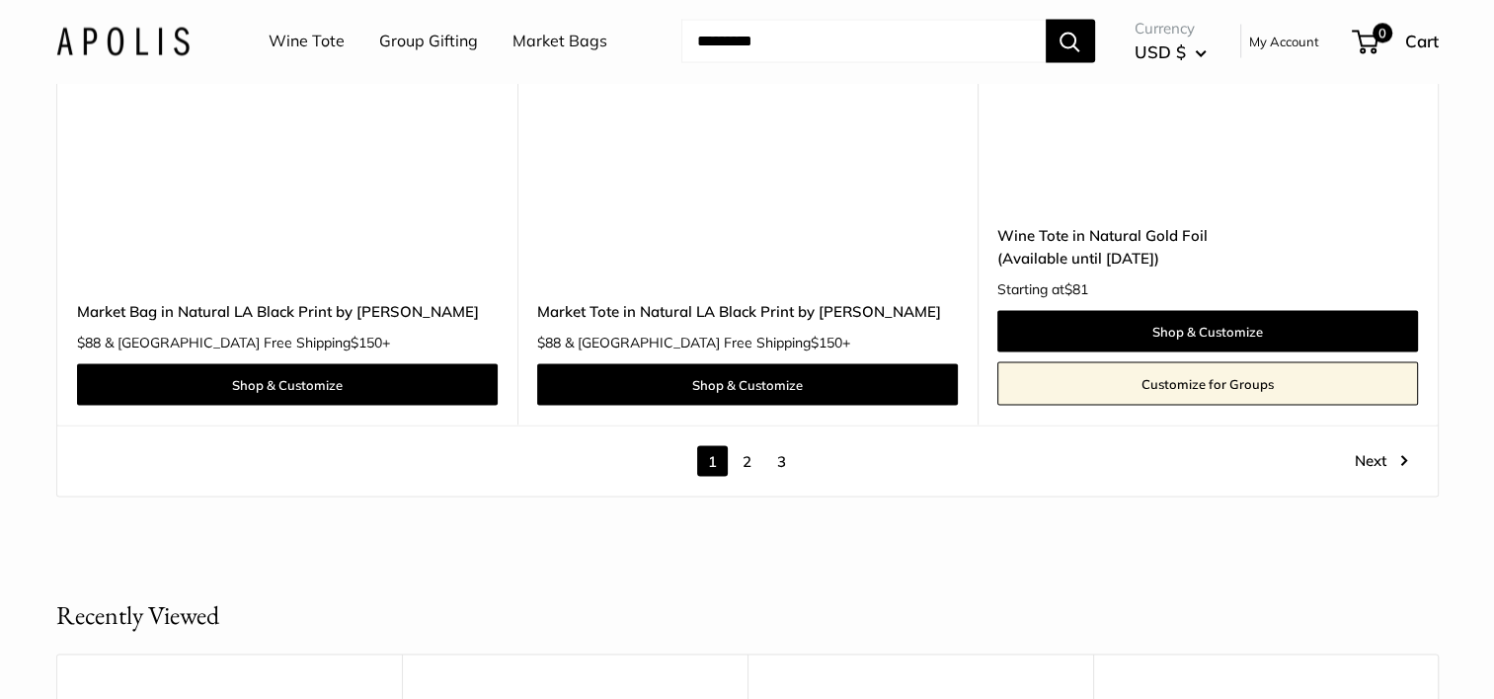
scroll to position [11315, 0]
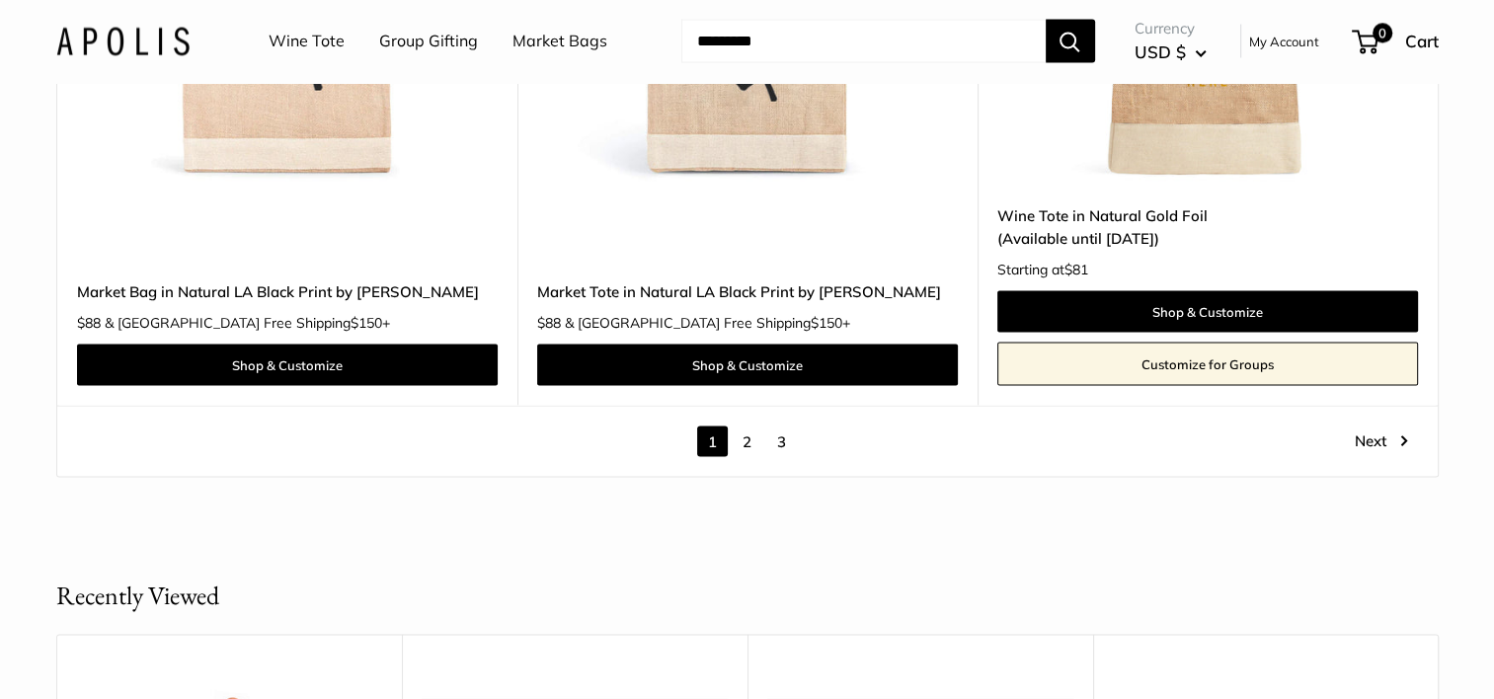
click at [743, 438] on link "2" at bounding box center [747, 442] width 31 height 31
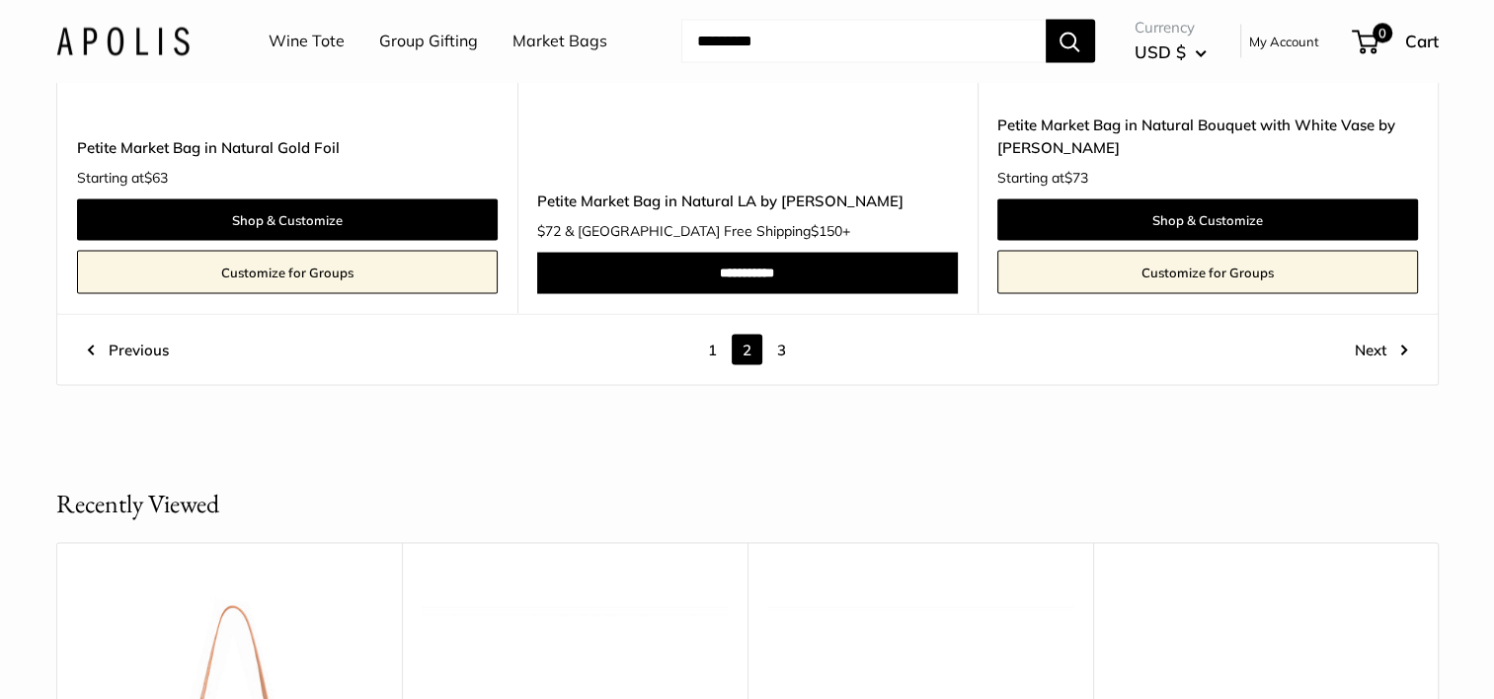
scroll to position [11161, 0]
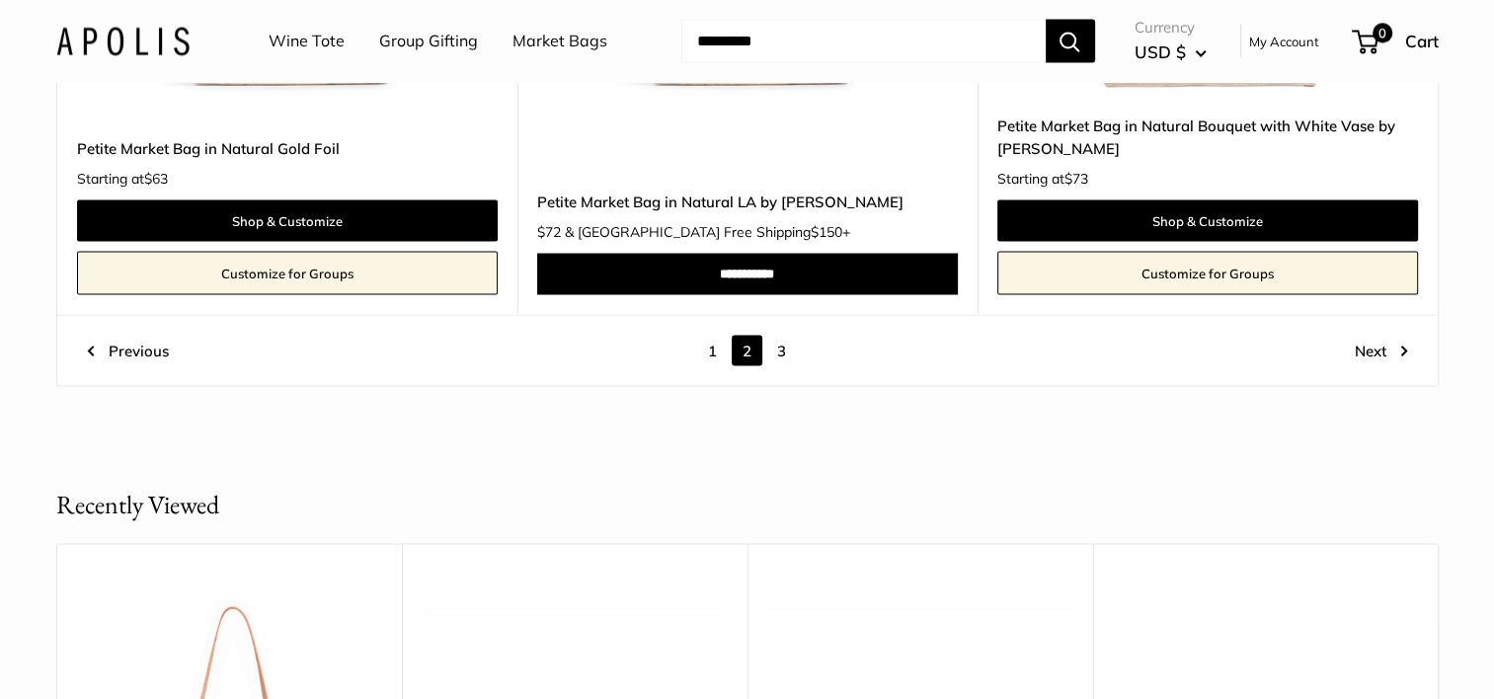
click at [783, 352] on link "3" at bounding box center [781, 350] width 31 height 31
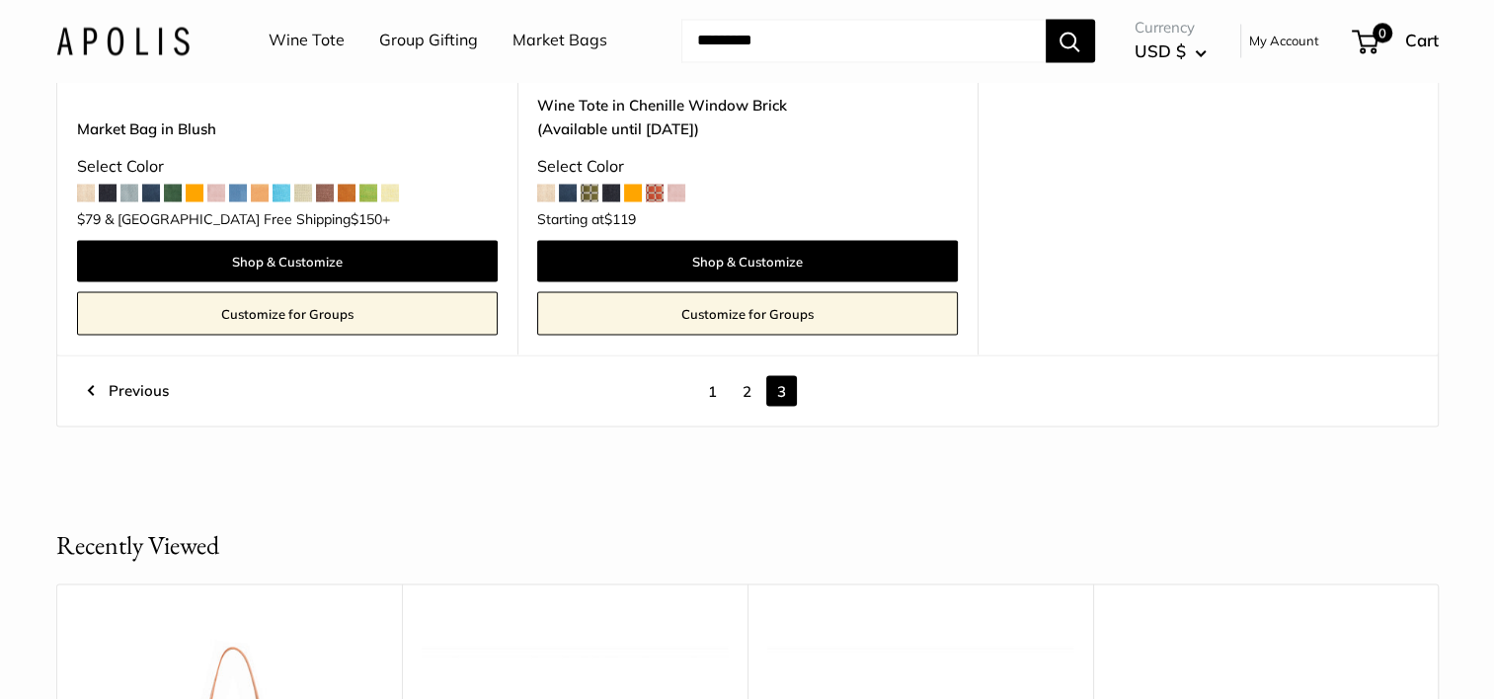
scroll to position [3555, 0]
click at [753, 395] on link "2" at bounding box center [747, 389] width 31 height 31
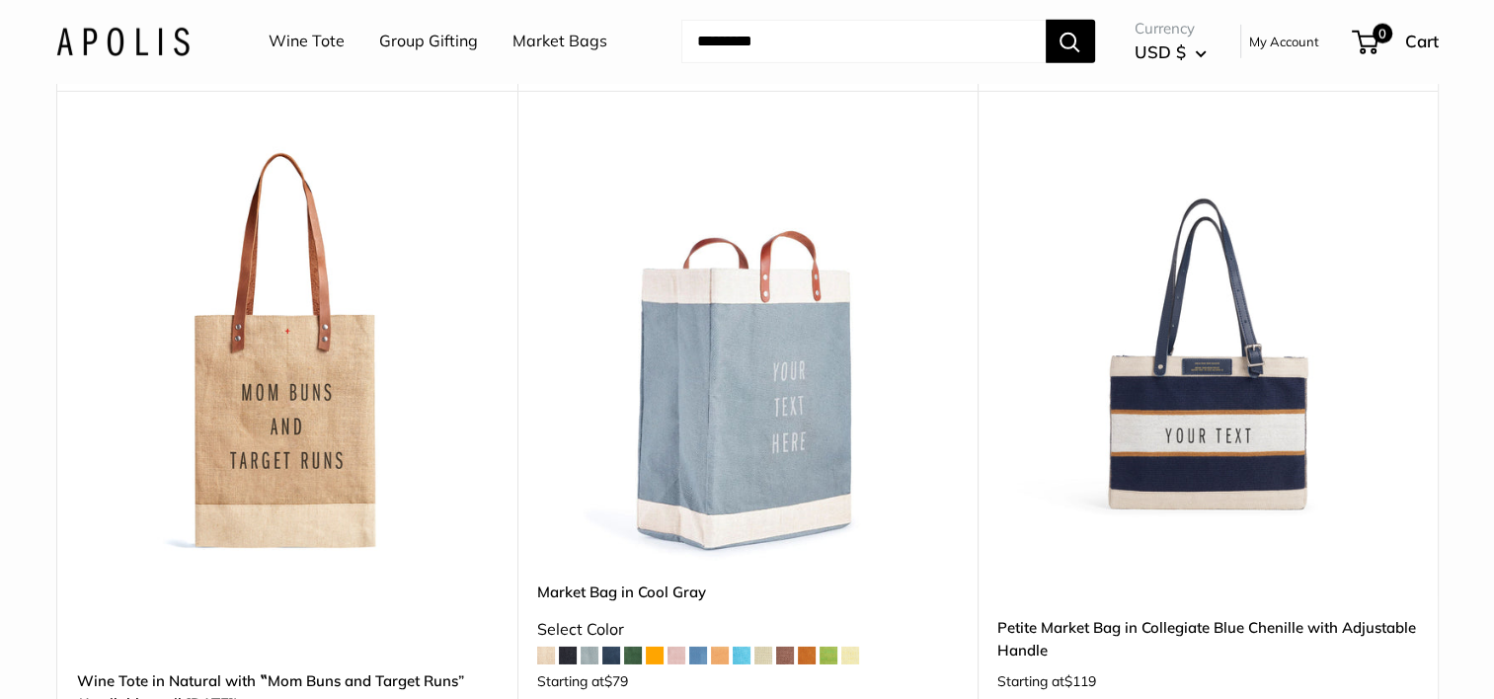
scroll to position [6434, 0]
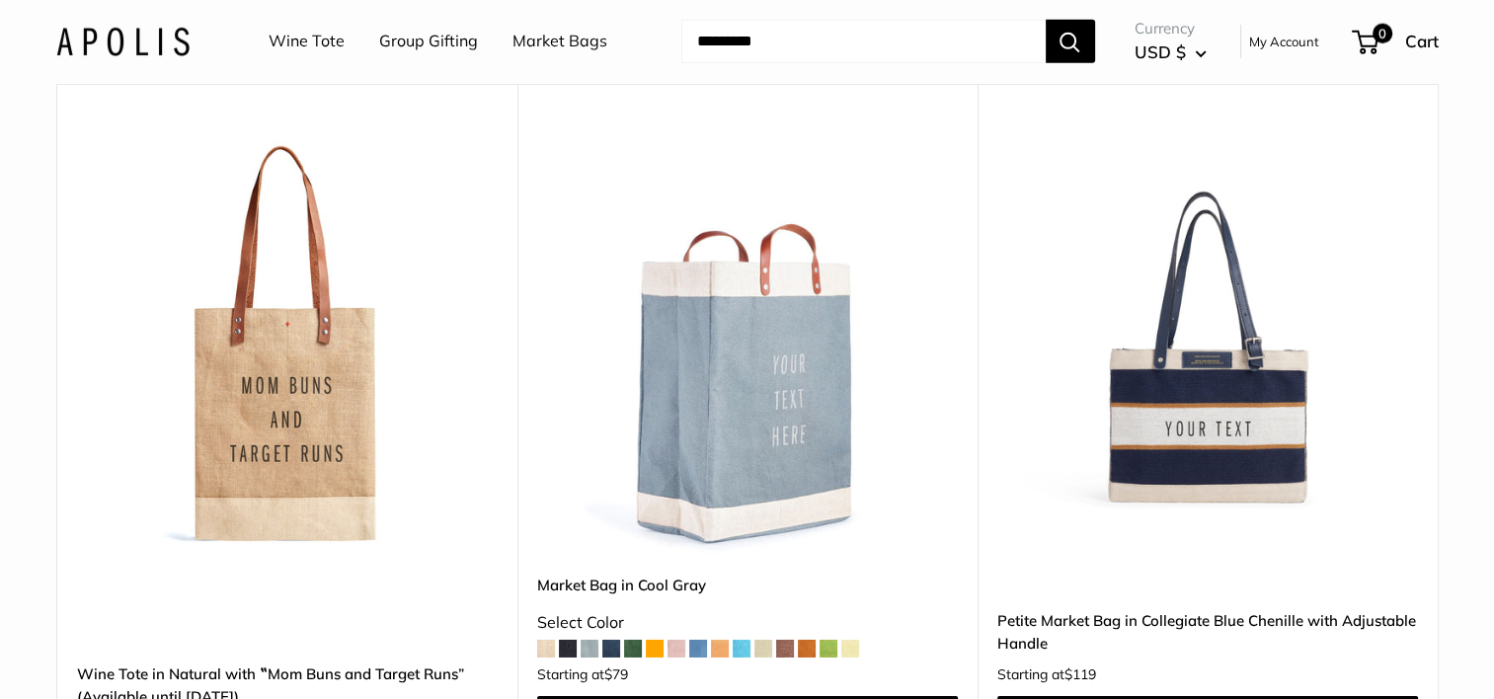
click at [0, 0] on img at bounding box center [0, 0] width 0 height 0
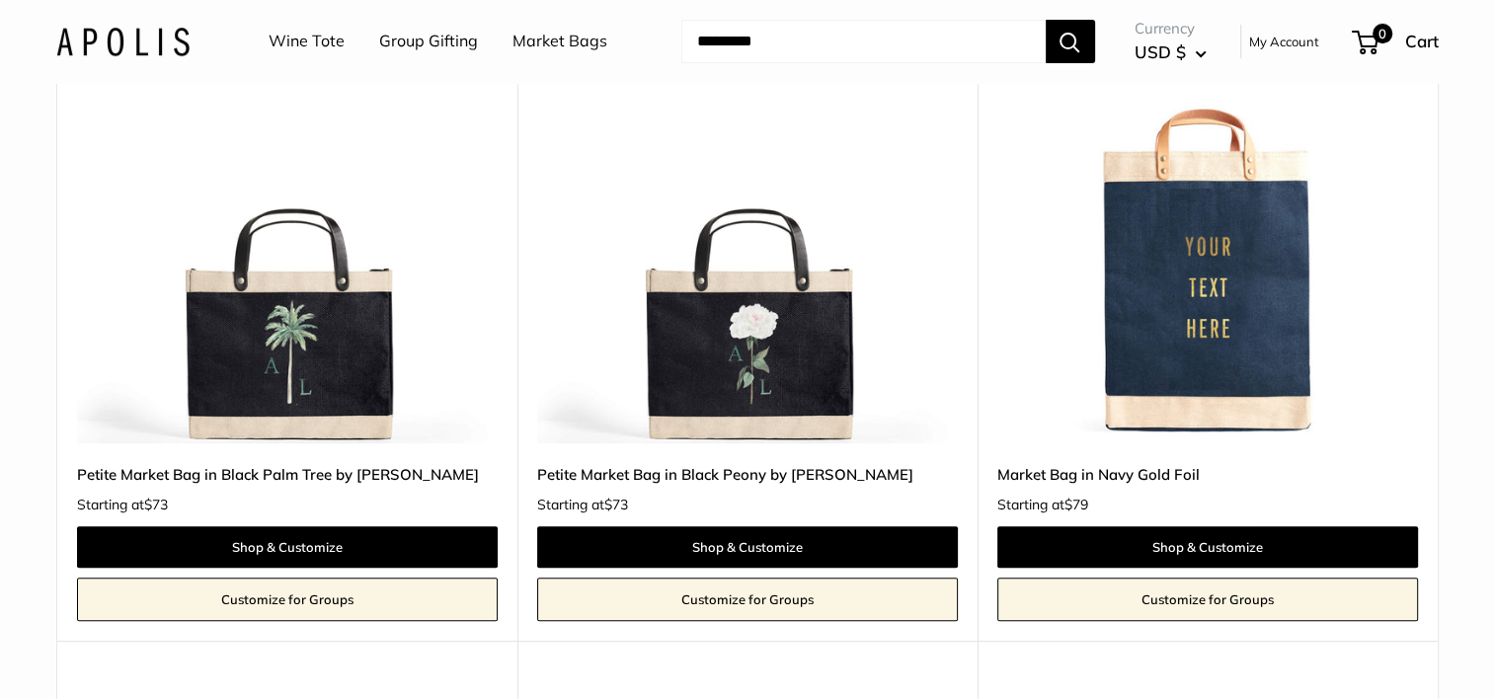
scroll to position [8015, 0]
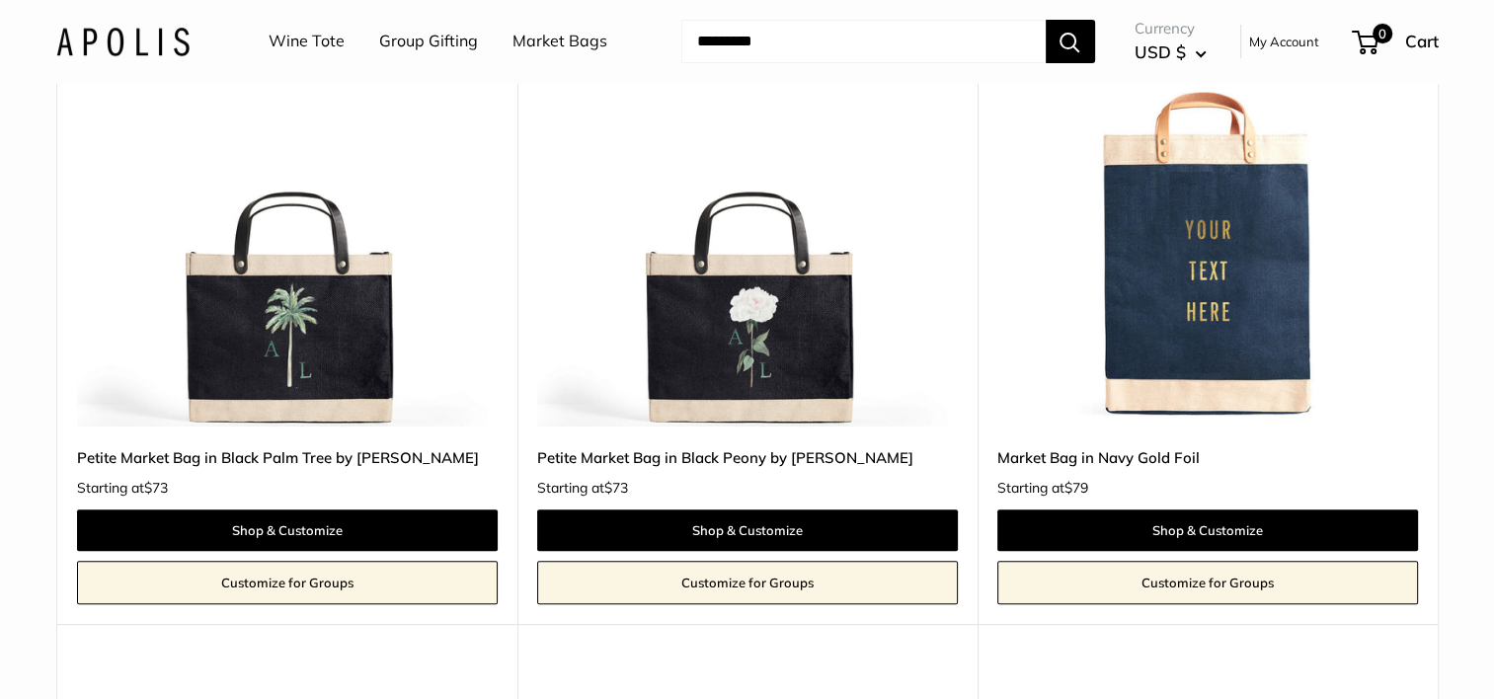
click at [0, 0] on img at bounding box center [0, 0] width 0 height 0
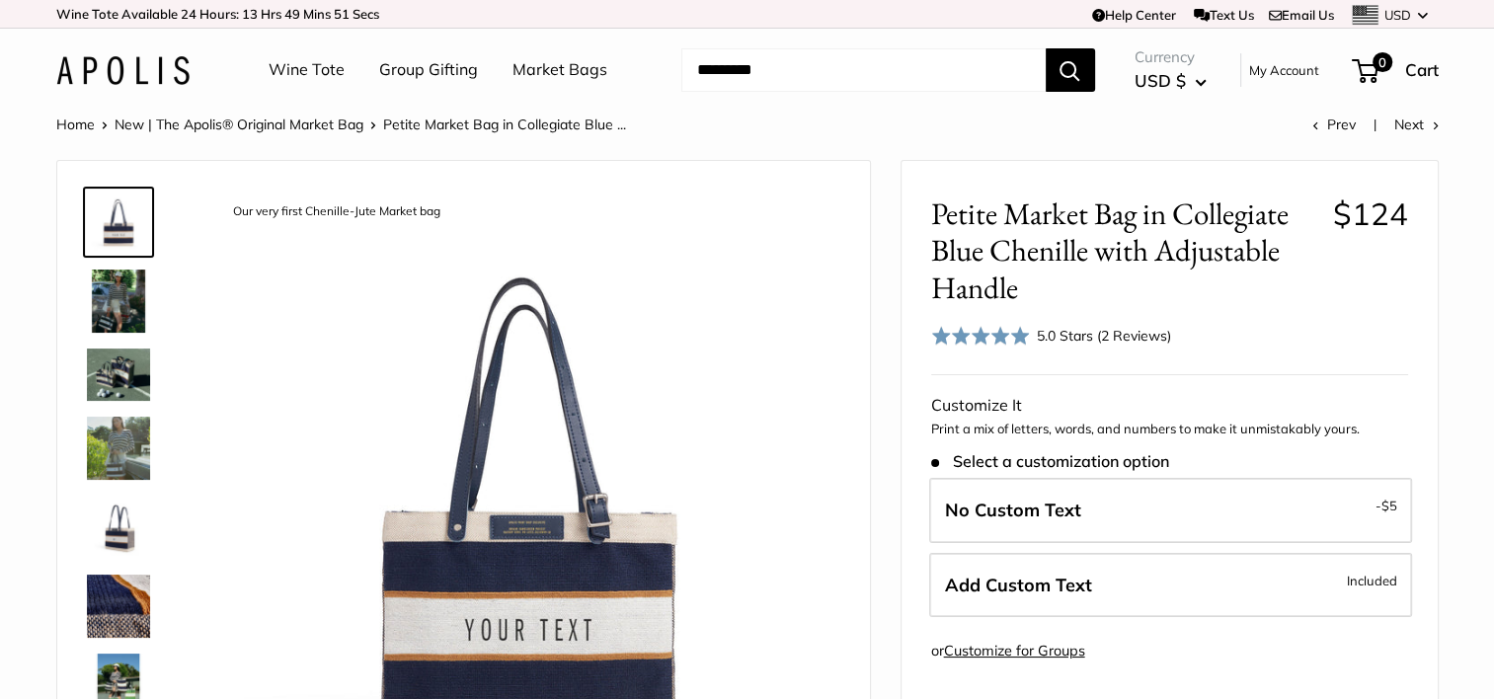
click at [116, 376] on img at bounding box center [118, 375] width 63 height 52
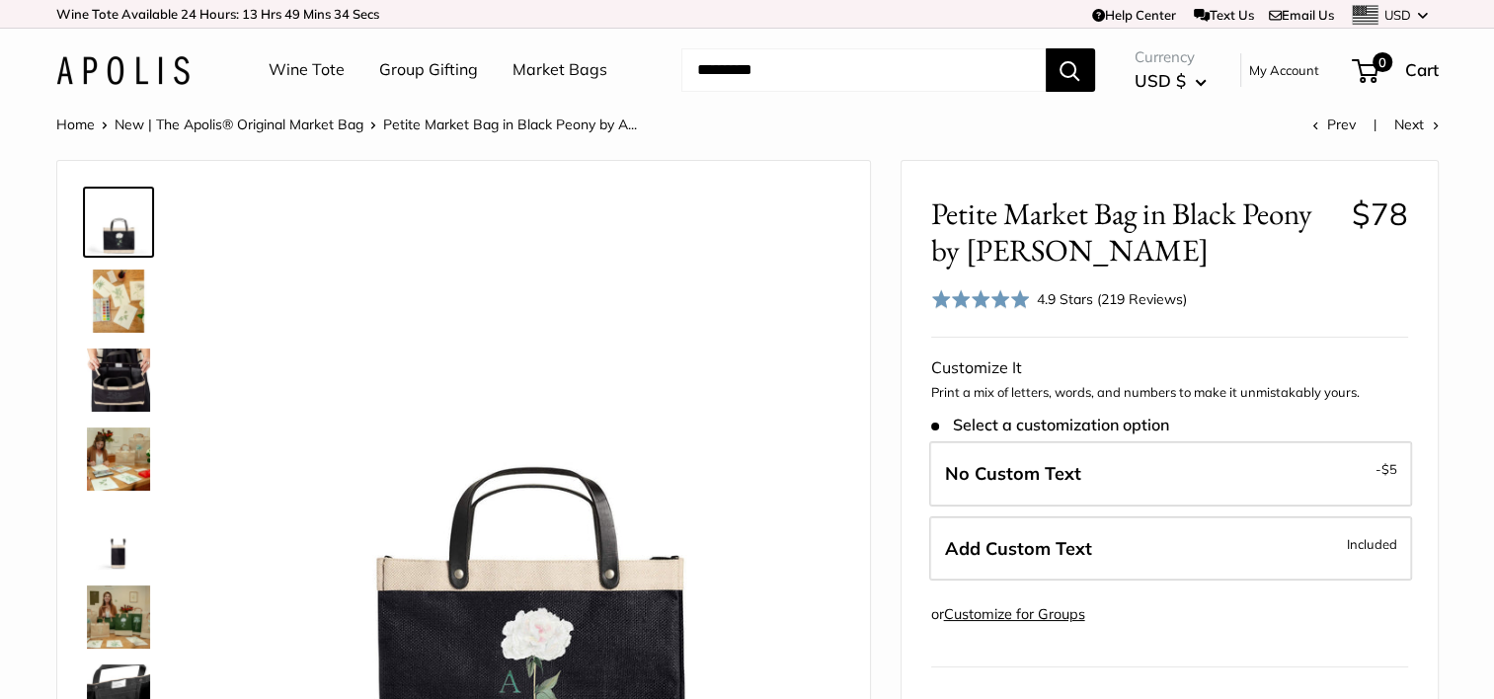
click at [130, 383] on img at bounding box center [118, 380] width 63 height 63
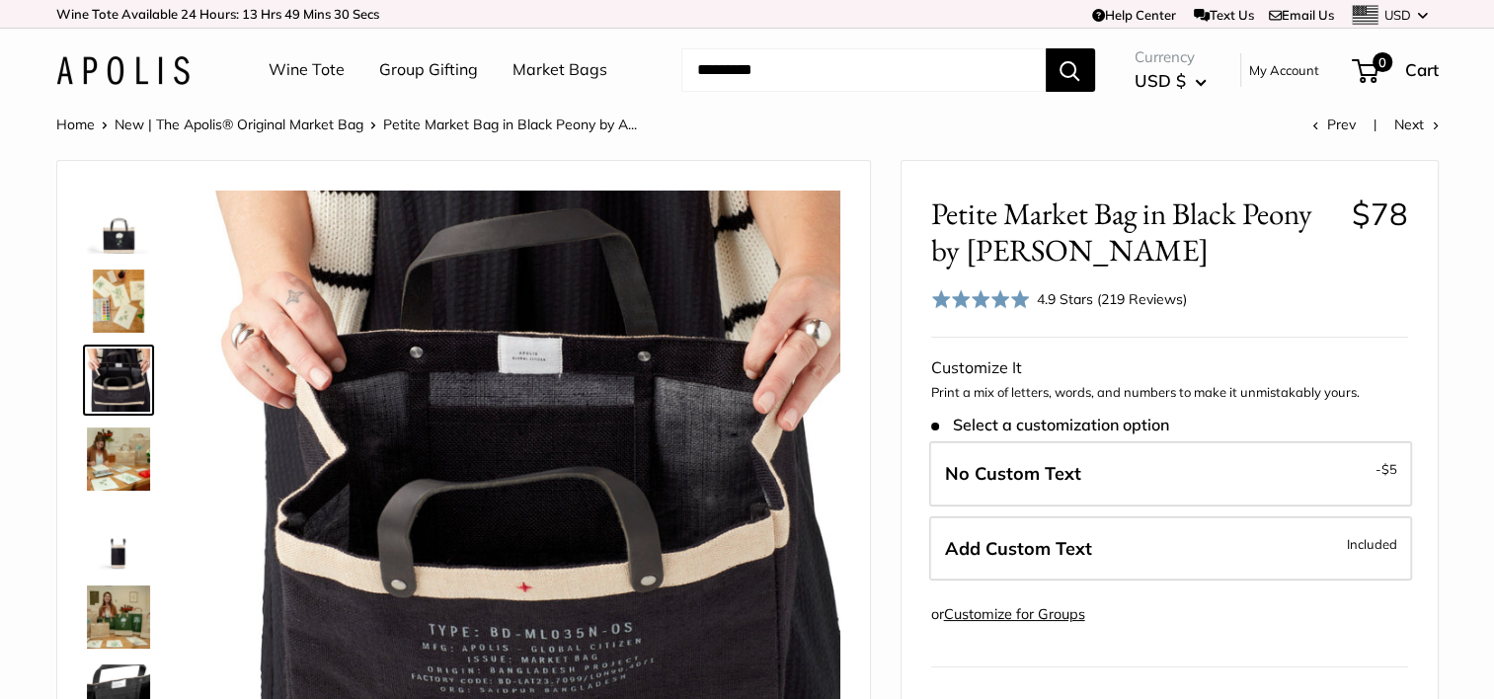
click at [116, 559] on img at bounding box center [118, 538] width 63 height 63
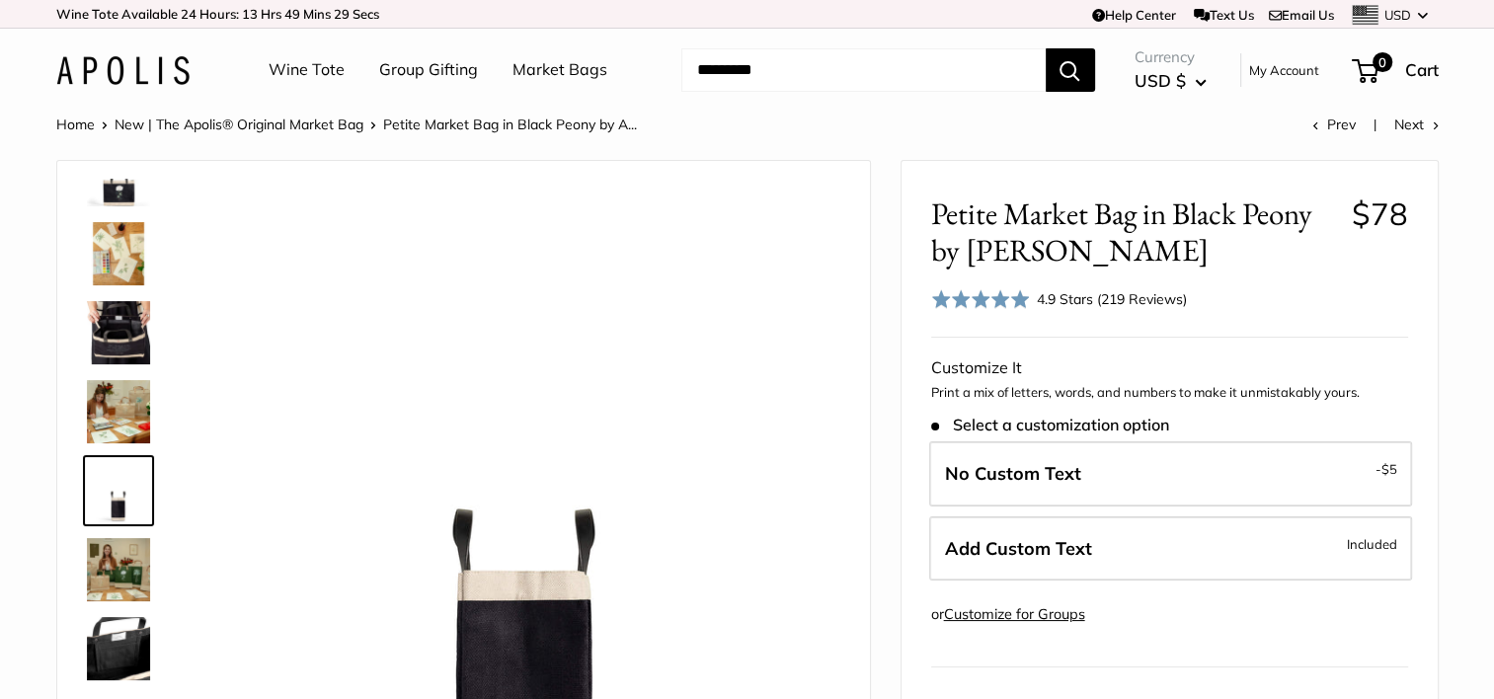
scroll to position [46, 0]
click at [139, 657] on img at bounding box center [118, 649] width 63 height 63
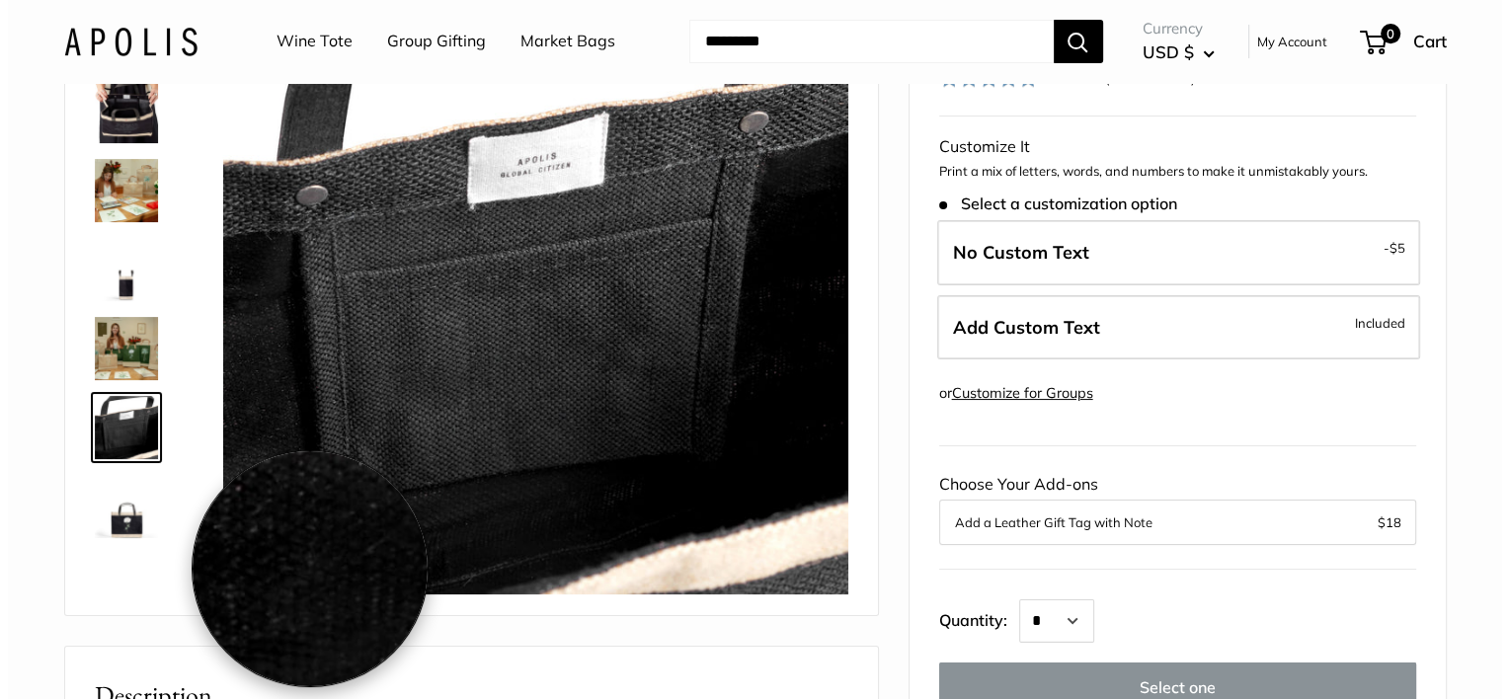
scroll to position [174, 0]
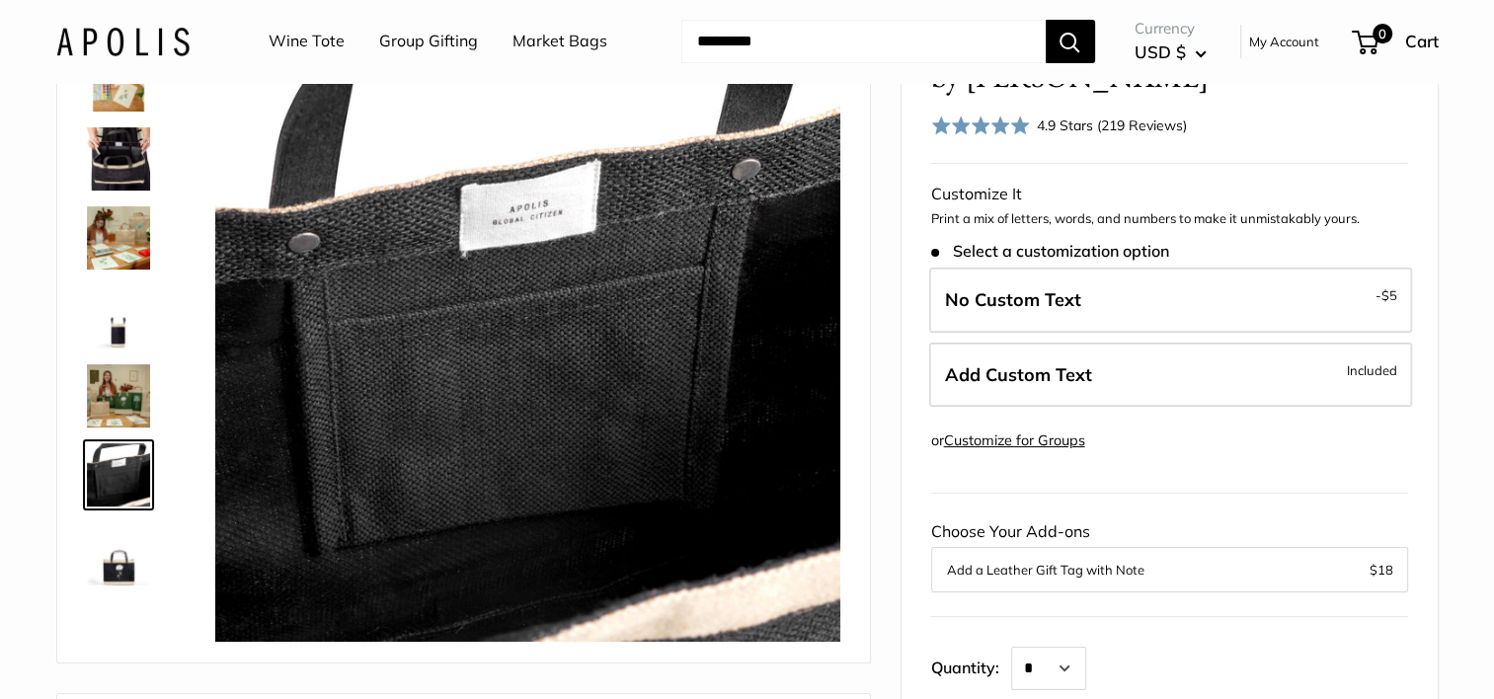
click at [123, 577] on img at bounding box center [118, 553] width 63 height 63
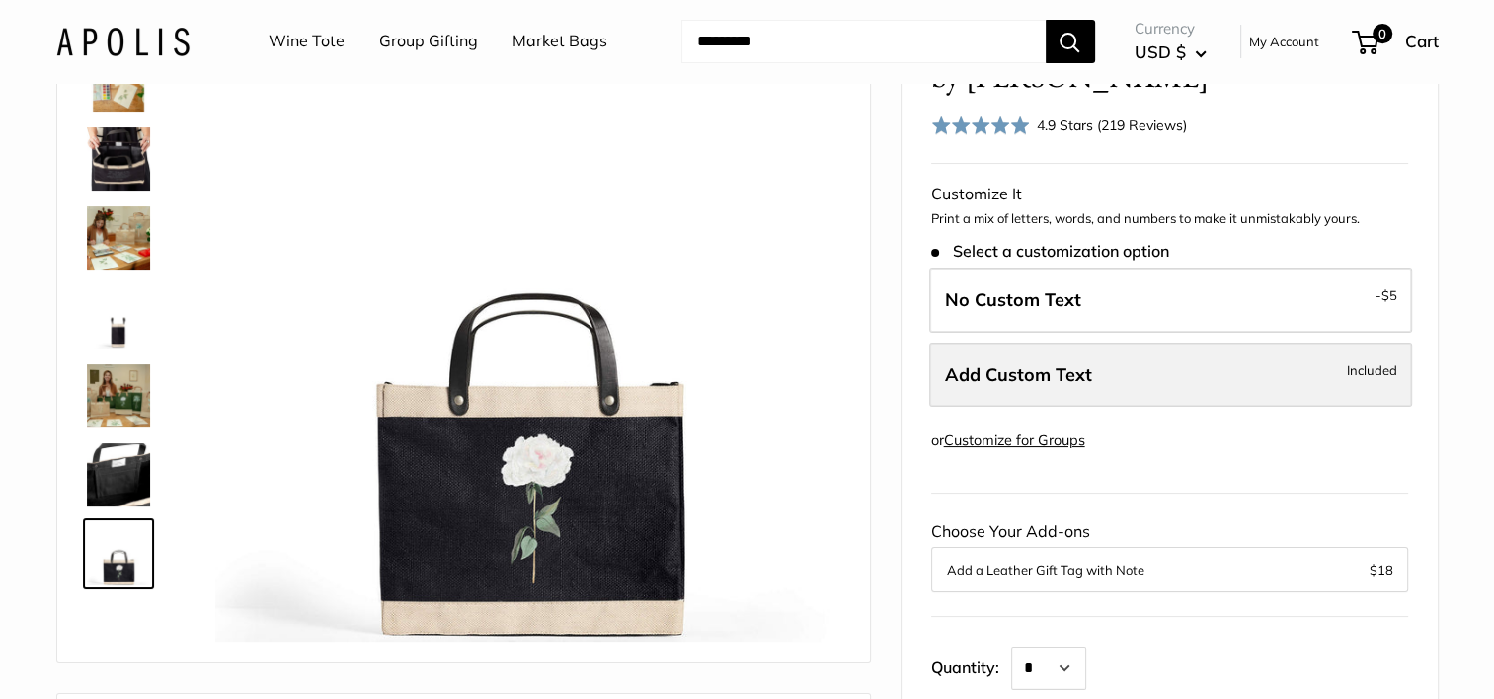
click at [1284, 373] on label "Add Custom Text Included" at bounding box center [1170, 375] width 483 height 65
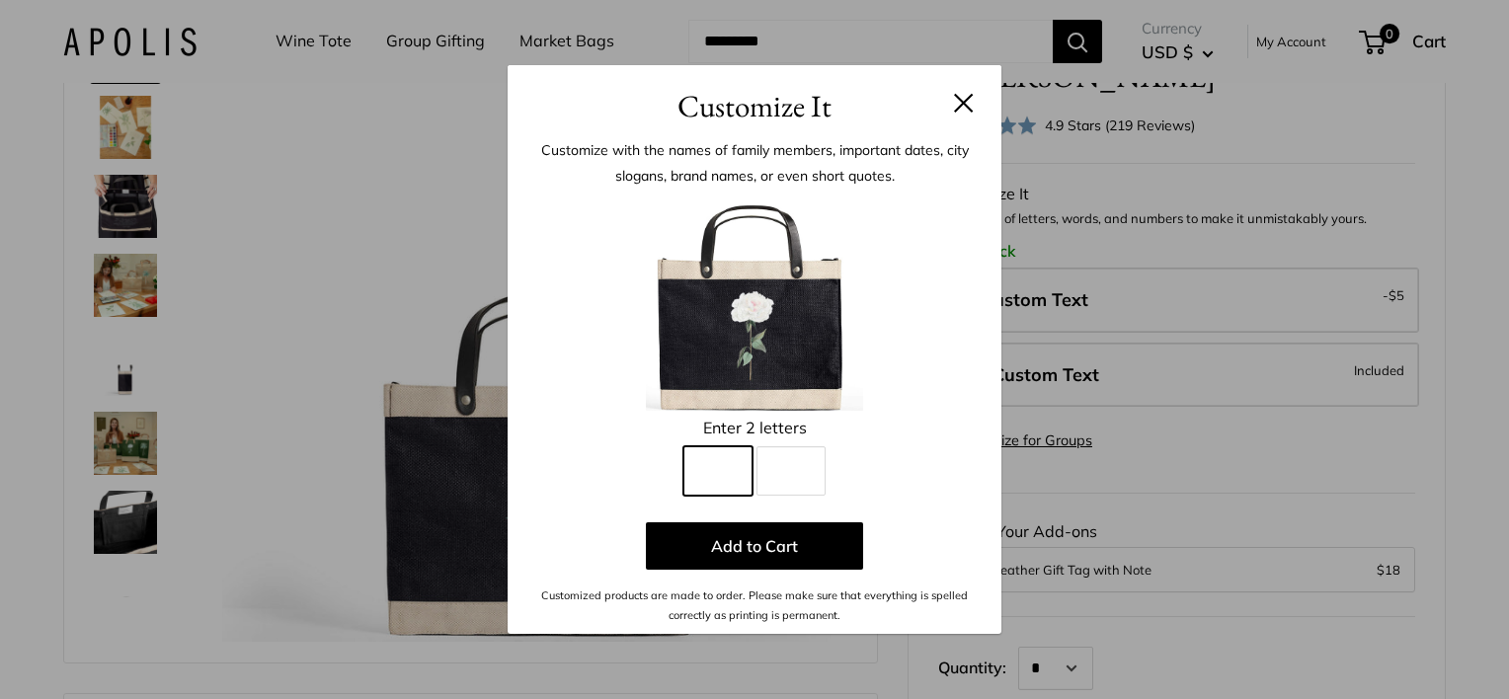
click at [723, 481] on input "Line 1" at bounding box center [717, 470] width 69 height 49
type input "*"
click at [798, 481] on input "Line 2" at bounding box center [790, 470] width 69 height 49
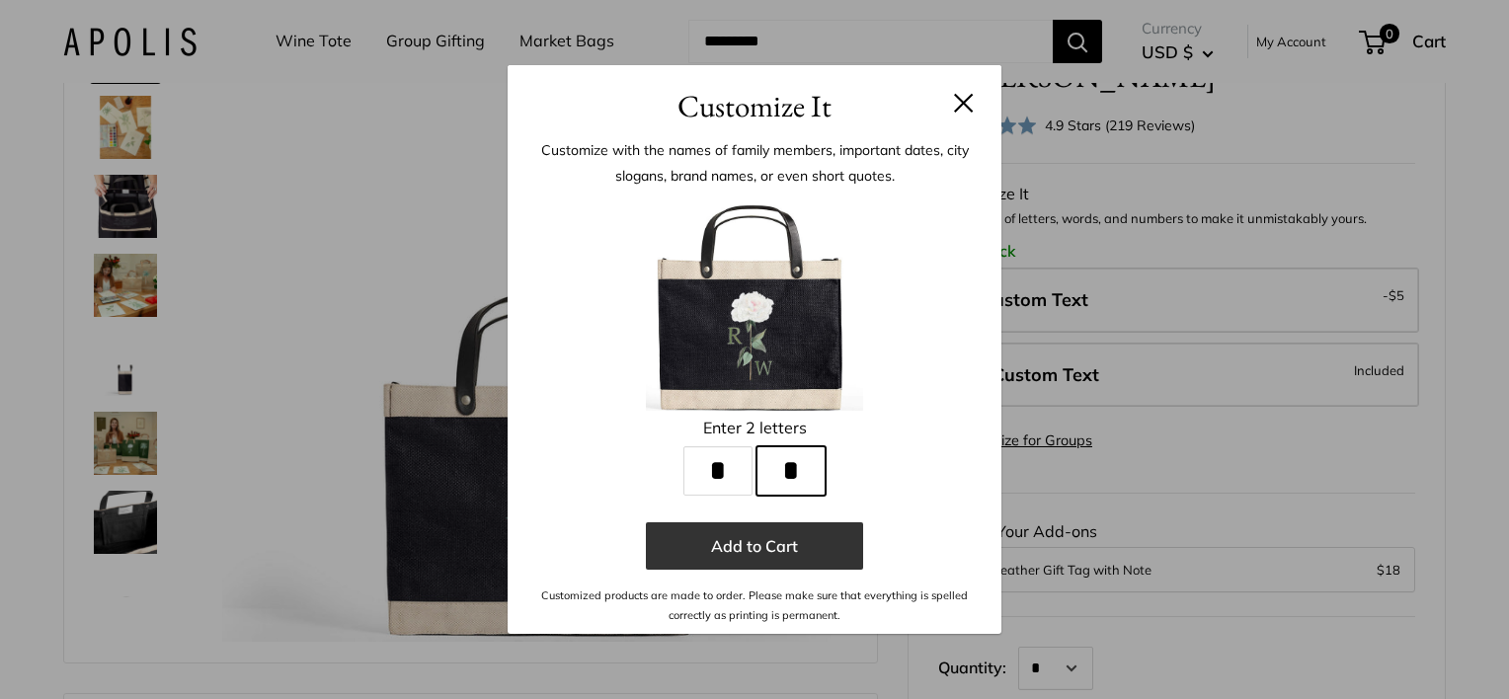
type input "*"
click at [735, 551] on button "Add to Cart" at bounding box center [754, 545] width 217 height 47
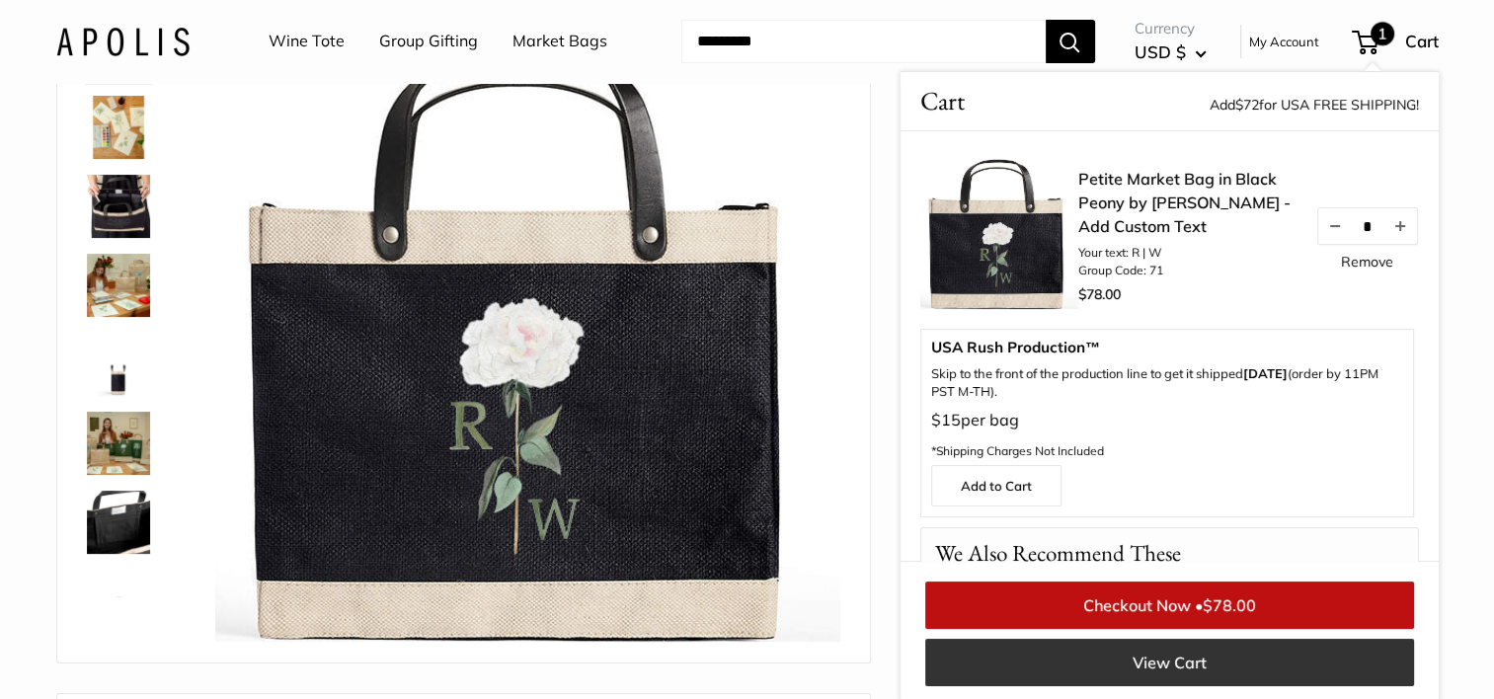
click at [1081, 676] on link "View Cart" at bounding box center [1169, 662] width 489 height 47
